Goal: Find contact information: Find contact information

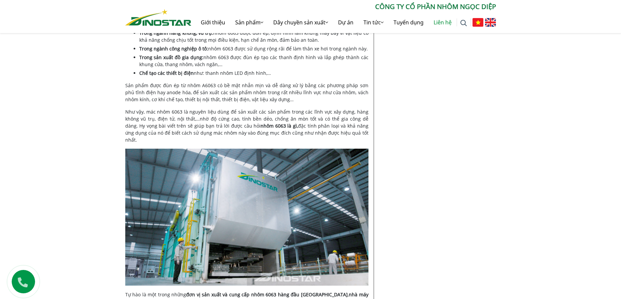
scroll to position [1437, 0]
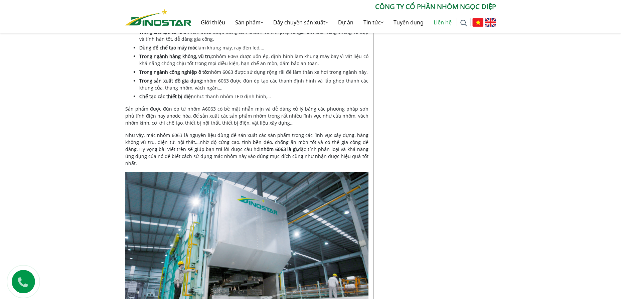
click at [444, 19] on link "Liên hệ" at bounding box center [443, 22] width 28 height 21
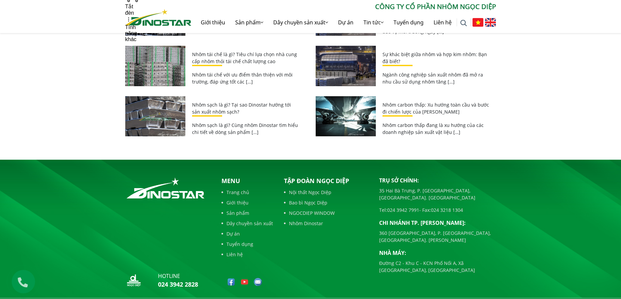
scroll to position [1872, 0]
